Goal: Task Accomplishment & Management: Complete application form

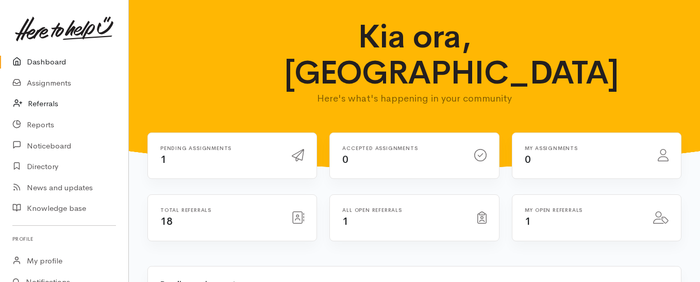
click at [37, 103] on link "Referrals" at bounding box center [64, 103] width 128 height 21
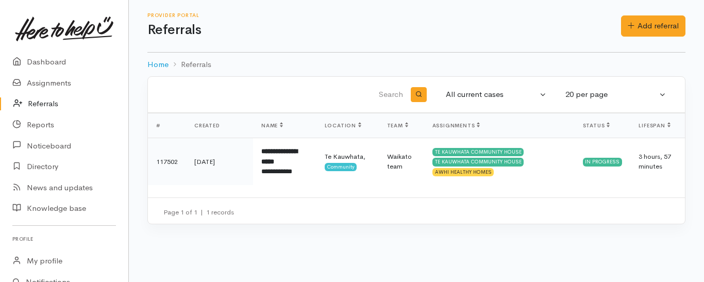
click at [637, 37] on div "Provider Portal Referrals Add referral Add referral" at bounding box center [416, 25] width 538 height 27
click at [636, 24] on link "Add referral" at bounding box center [653, 25] width 64 height 21
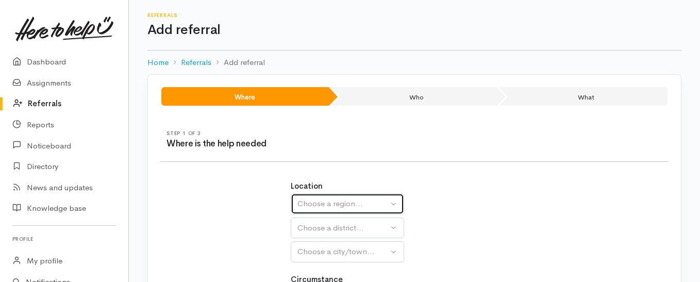
click at [368, 202] on div "Choose a region..." at bounding box center [342, 204] width 91 height 12
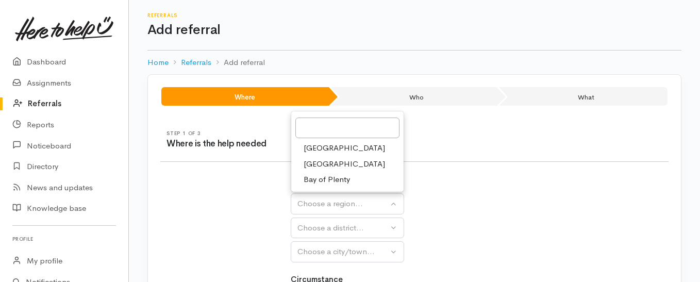
click at [330, 160] on span "Waikato" at bounding box center [343, 164] width 81 height 12
select select "3"
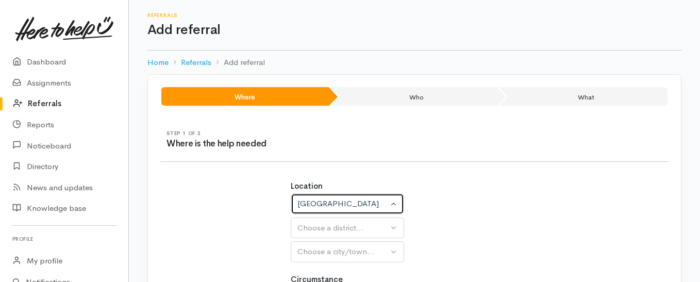
select select
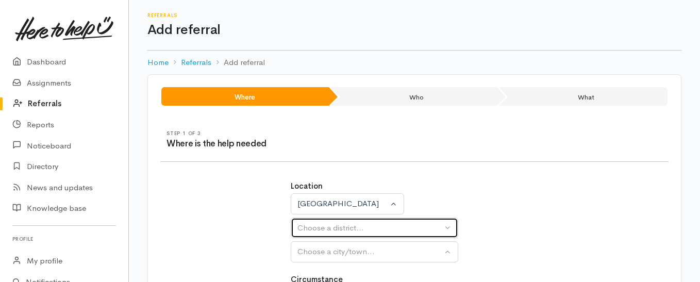
click at [428, 230] on div "Choose a district..." at bounding box center [369, 228] width 145 height 12
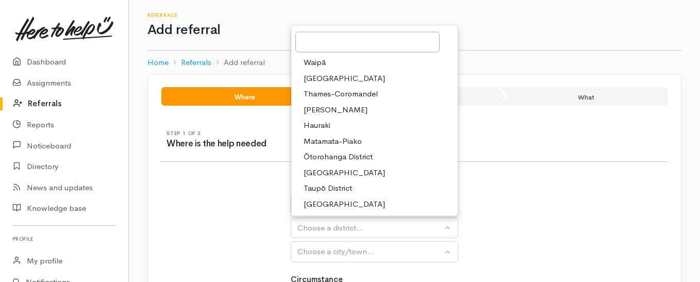
click at [354, 74] on span "Waikato District" at bounding box center [343, 78] width 81 height 12
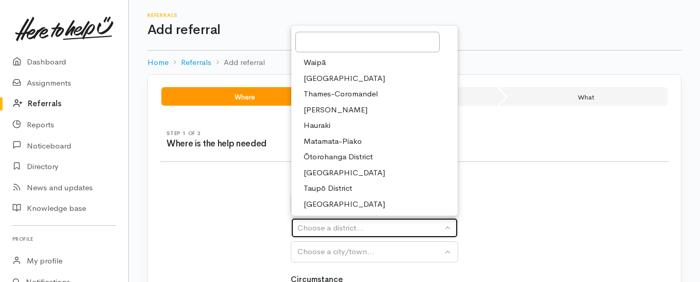
select select "2"
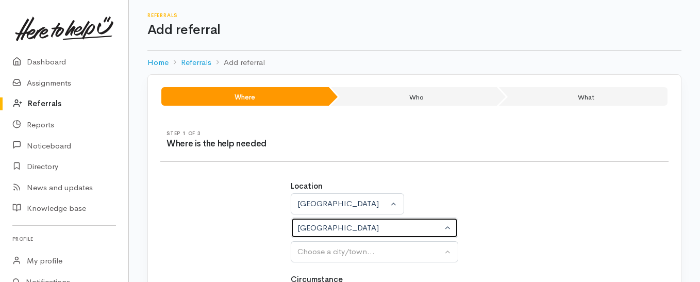
select select
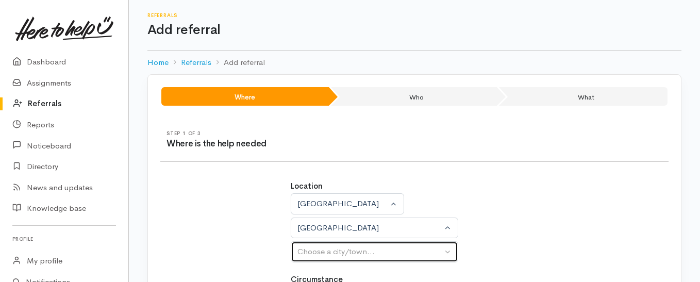
click at [401, 249] on div "Choose a city/town..." at bounding box center [369, 252] width 145 height 12
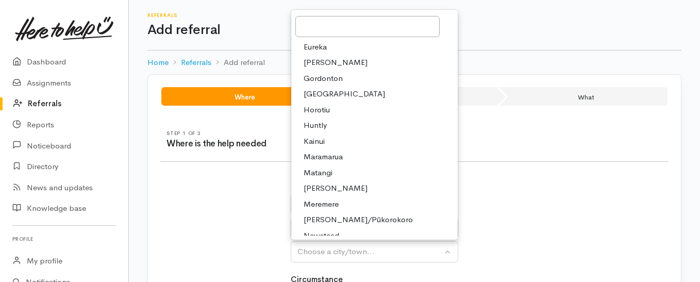
click at [532, 211] on div "Location Auckland Waikato Bay of Plenty Waikato Auckland Waikato Bay of Plenty …" at bounding box center [415, 221] width 248 height 82
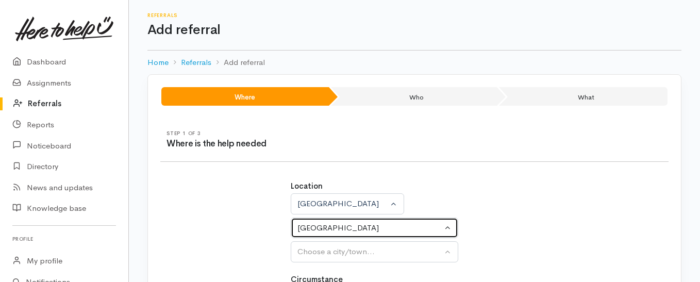
click at [383, 222] on div "Waikato District" at bounding box center [369, 228] width 145 height 12
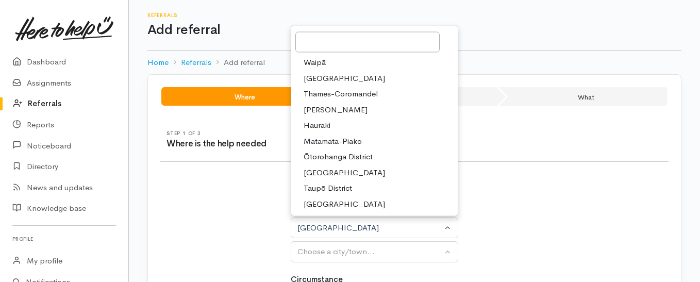
click at [375, 175] on span "South Waikato District" at bounding box center [343, 172] width 81 height 12
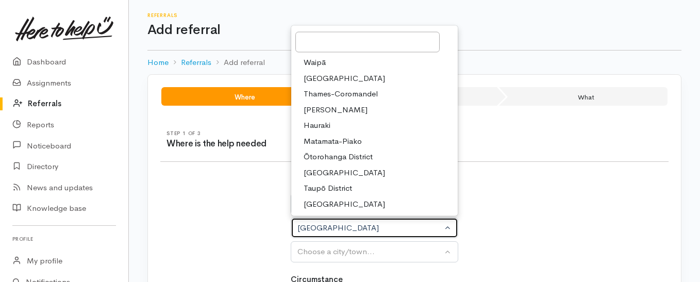
select select "11"
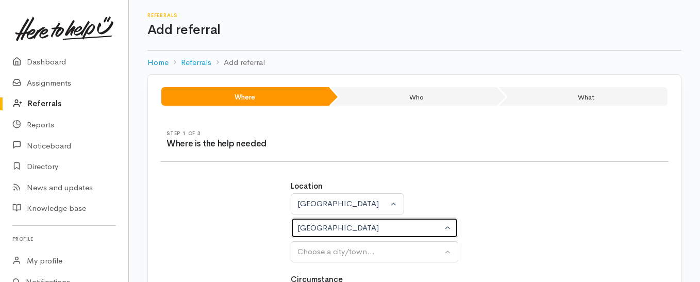
select select
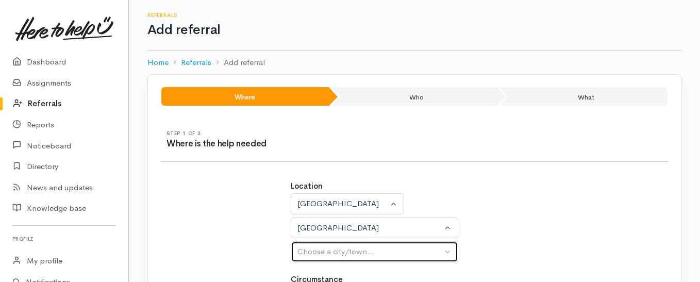
click at [434, 259] on button "Choose a city/town..." at bounding box center [374, 251] width 167 height 21
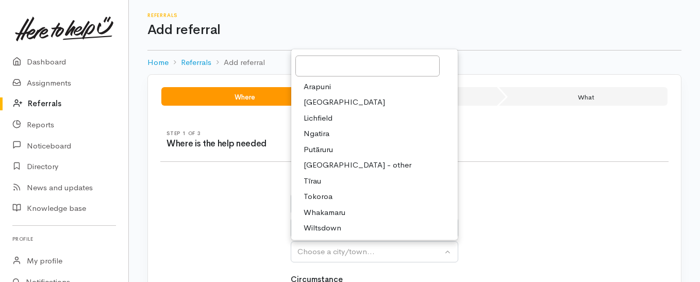
click at [325, 195] on span "Tokoroa" at bounding box center [317, 197] width 29 height 12
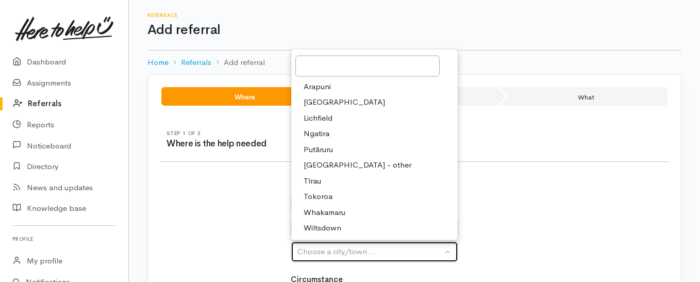
select select "3"
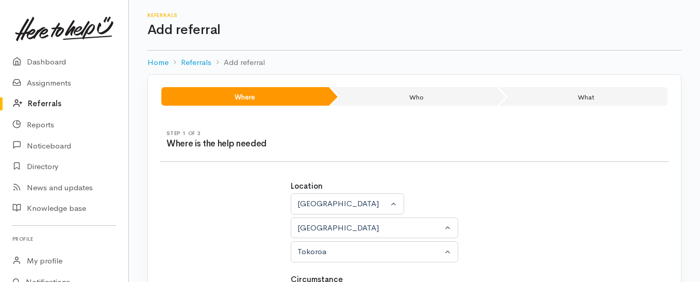
click at [529, 236] on div "Location Auckland Waikato Bay of Plenty Waikato Auckland Waikato Bay of Plenty …" at bounding box center [415, 221] width 248 height 82
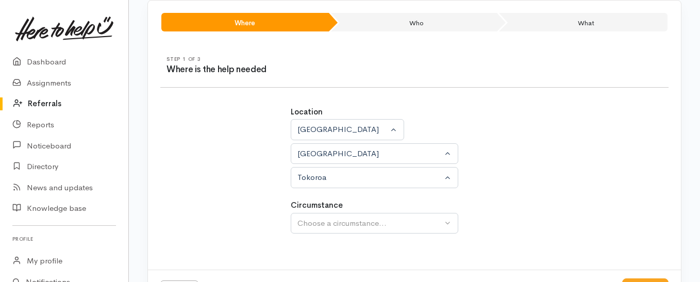
scroll to position [117, 0]
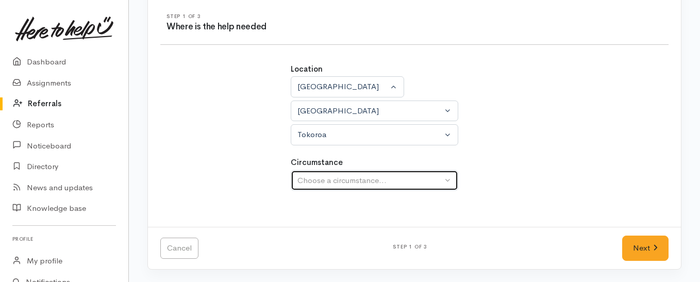
click at [428, 181] on div "Choose a circumstance..." at bounding box center [369, 181] width 145 height 12
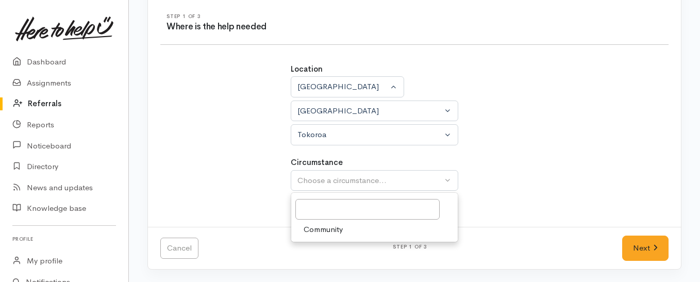
click at [399, 229] on link "Community" at bounding box center [374, 230] width 166 height 16
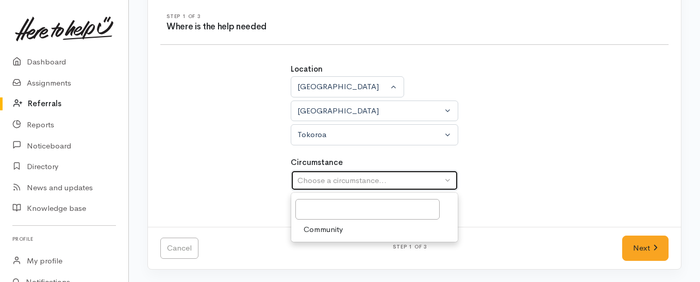
select select "2"
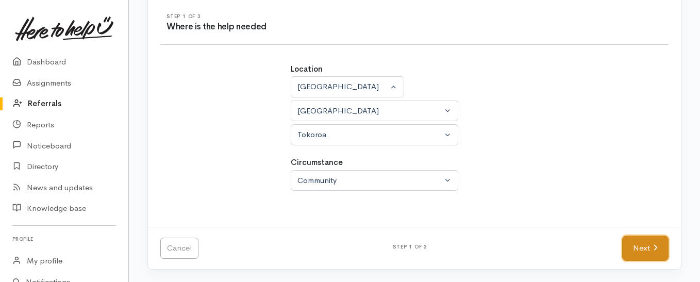
click at [637, 249] on link "Next" at bounding box center [645, 247] width 46 height 25
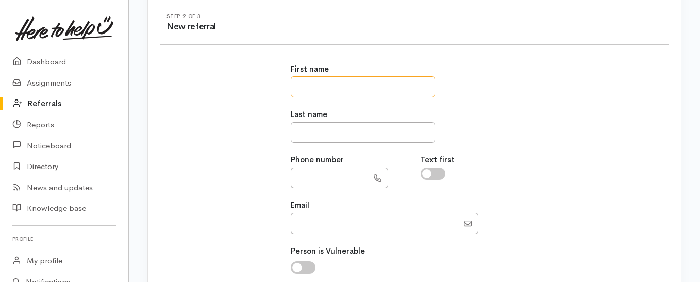
click at [403, 87] on input "text" at bounding box center [363, 86] width 144 height 21
type input "*********"
click at [332, 140] on input "text" at bounding box center [363, 132] width 144 height 21
type input "*****"
click at [340, 175] on input "text" at bounding box center [329, 177] width 77 height 21
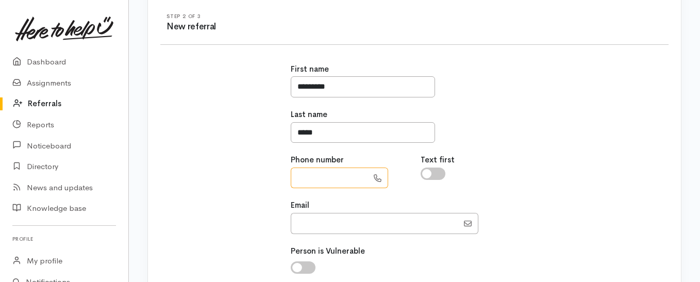
click at [329, 177] on input "text" at bounding box center [329, 177] width 77 height 21
type input "**********"
click at [439, 175] on input "checkbox" at bounding box center [432, 173] width 25 height 12
checkbox input "true"
click at [386, 232] on input "Email" at bounding box center [374, 223] width 167 height 21
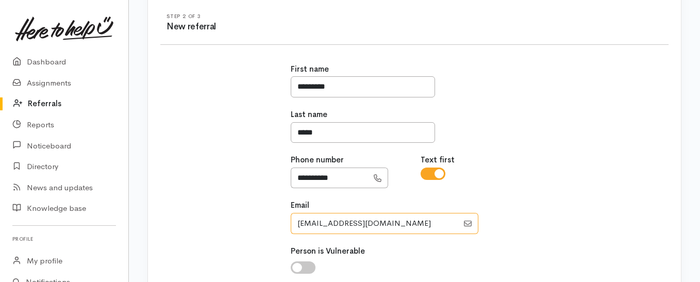
type input "jonesm@tehiringa.school.nz"
click at [626, 200] on div "**********" at bounding box center [414, 212] width 520 height 323
click at [312, 266] on input "checkbox" at bounding box center [303, 267] width 25 height 12
checkbox input "true"
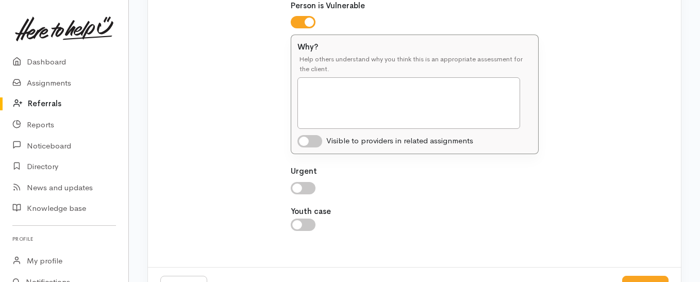
scroll to position [364, 0]
click at [310, 184] on input "checkbox" at bounding box center [303, 186] width 25 height 12
checkbox input "true"
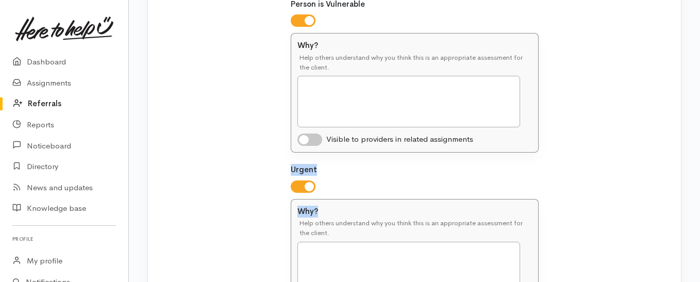
drag, startPoint x: 699, startPoint y: 139, endPoint x: 703, endPoint y: 199, distance: 60.9
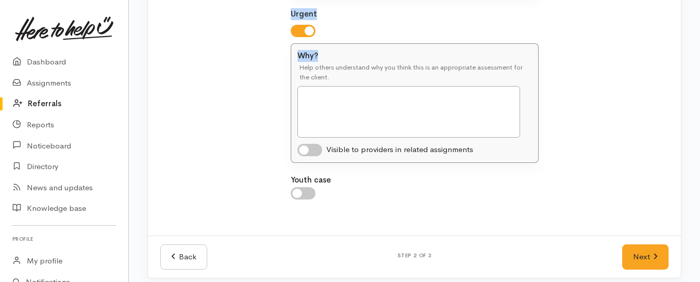
scroll to position [528, 0]
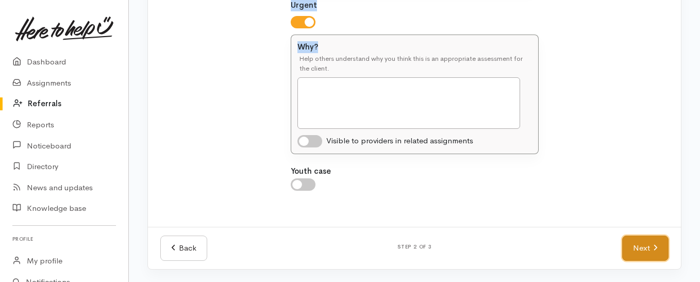
click at [645, 245] on link "Next" at bounding box center [645, 247] width 46 height 25
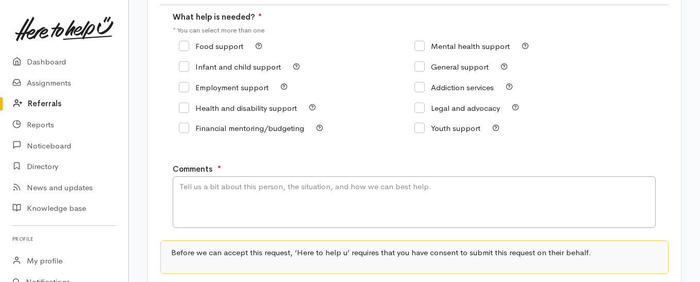
scroll to position [147, 0]
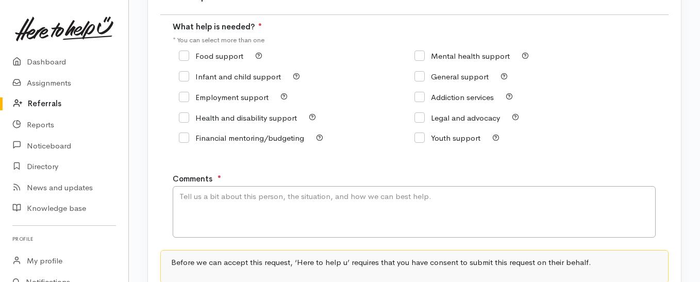
click at [184, 54] on input "Food support" at bounding box center [211, 56] width 64 height 8
checkbox input "true"
click at [252, 205] on textarea "Comments" at bounding box center [414, 212] width 483 height 52
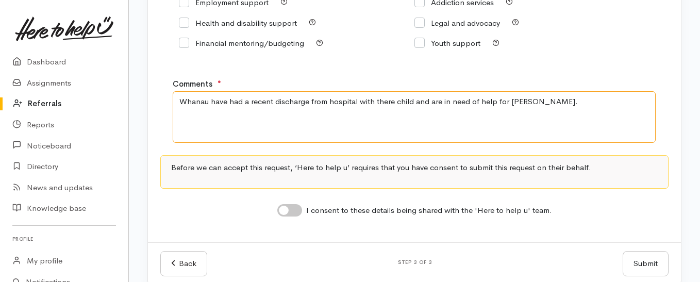
scroll to position [257, 0]
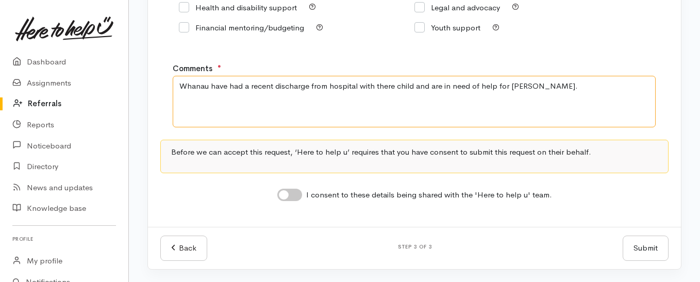
type textarea "Whanau have had a recent discharge from hospital with there child and are in ne…"
click at [300, 193] on input "I consent to these details being shared with the 'Here to help u' team." at bounding box center [289, 195] width 25 height 12
checkbox input "true"
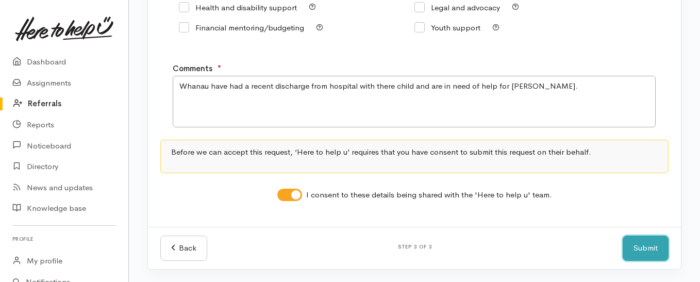
click at [648, 250] on button "Submit" at bounding box center [645, 247] width 46 height 25
